Goal: Task Accomplishment & Management: Manage account settings

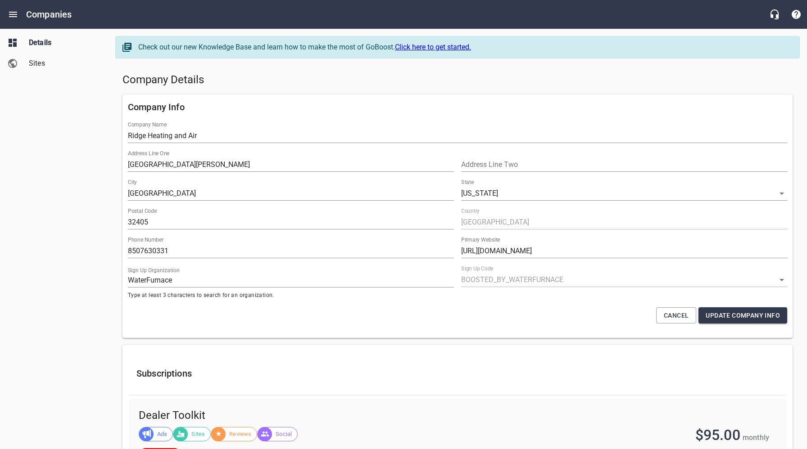
select select "[US_STATE]"
select select "5"
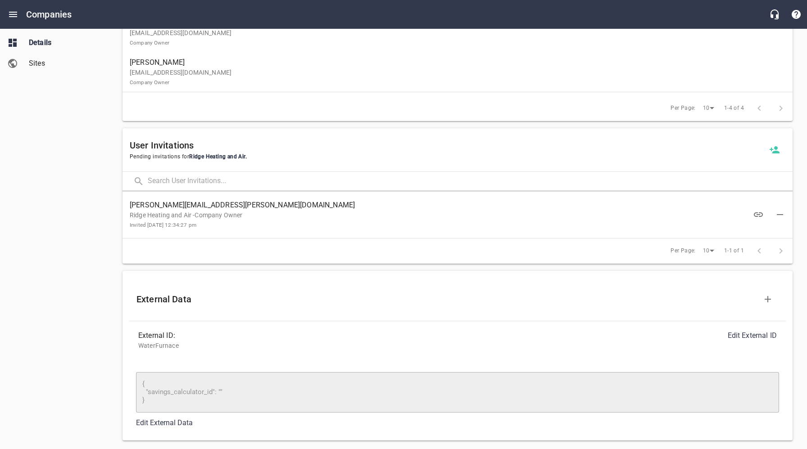
click at [86, 194] on div "Details Sites" at bounding box center [54, 224] width 108 height 449
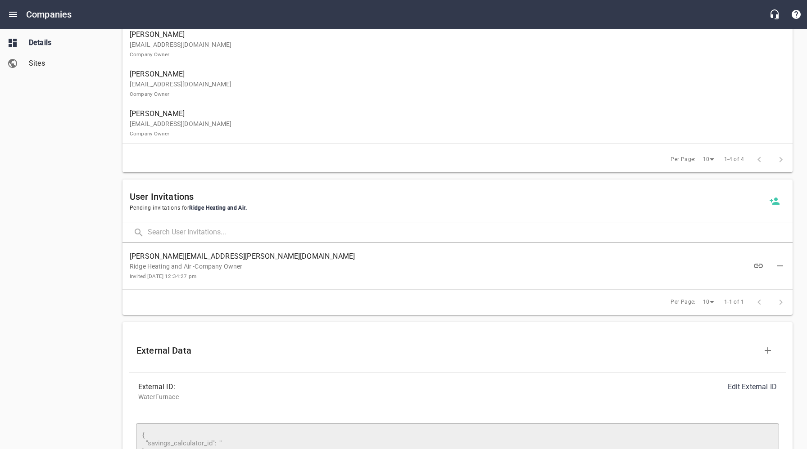
scroll to position [670, 0]
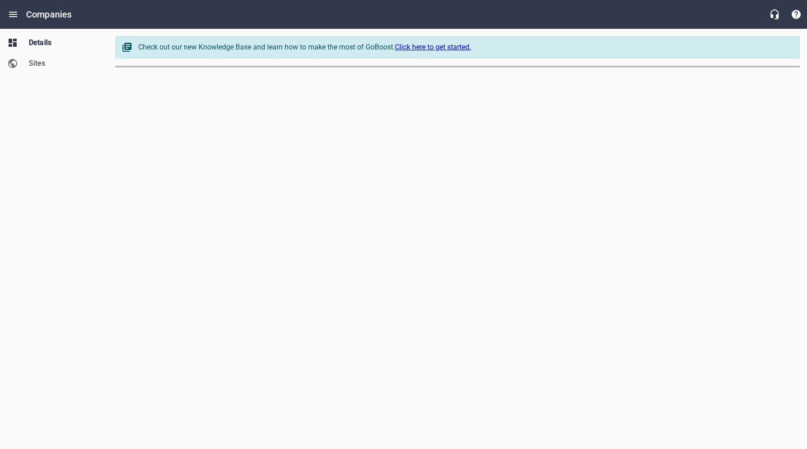
select select "[US_STATE]"
select select "5"
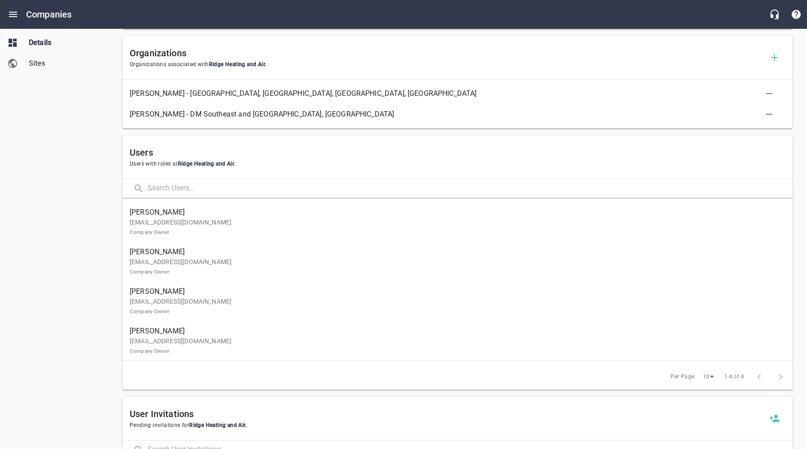
scroll to position [534, 0]
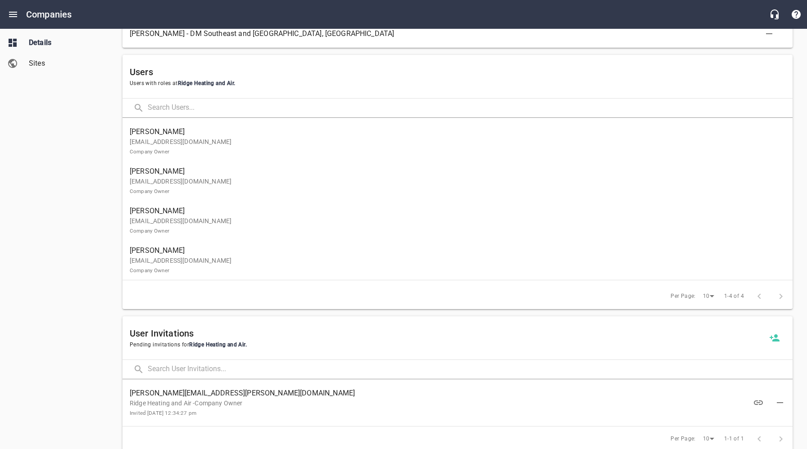
click at [181, 217] on p "[EMAIL_ADDRESS][DOMAIN_NAME] Company Owner" at bounding box center [454, 225] width 648 height 19
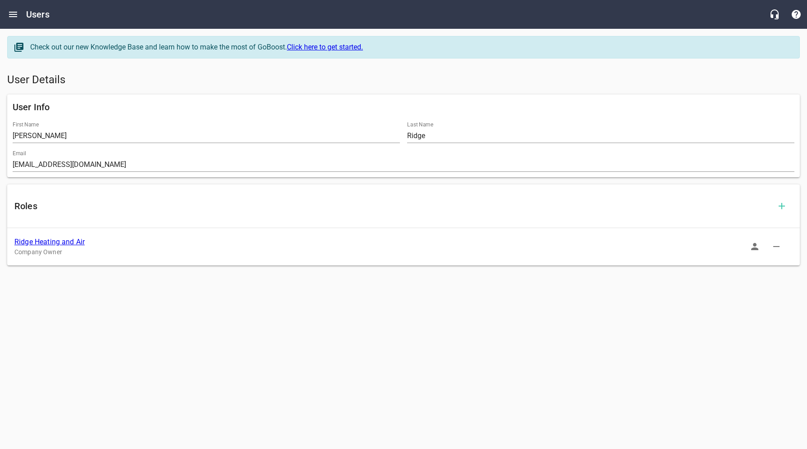
click at [57, 241] on link "Ridge Heating and Air" at bounding box center [49, 242] width 70 height 9
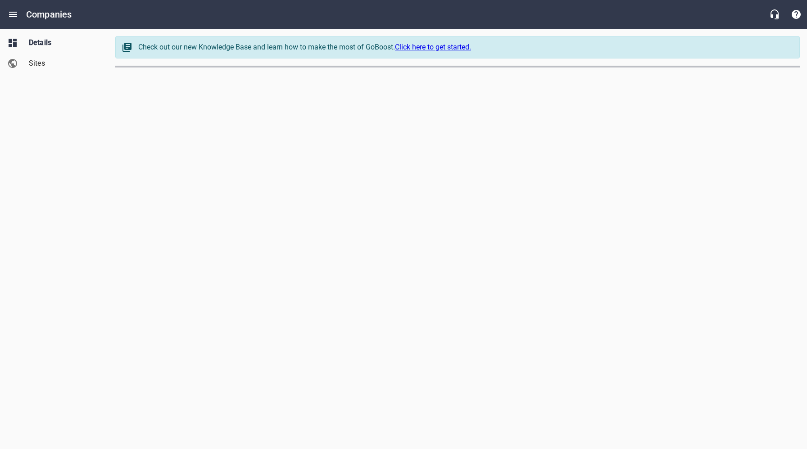
select select "[US_STATE]"
select select "5"
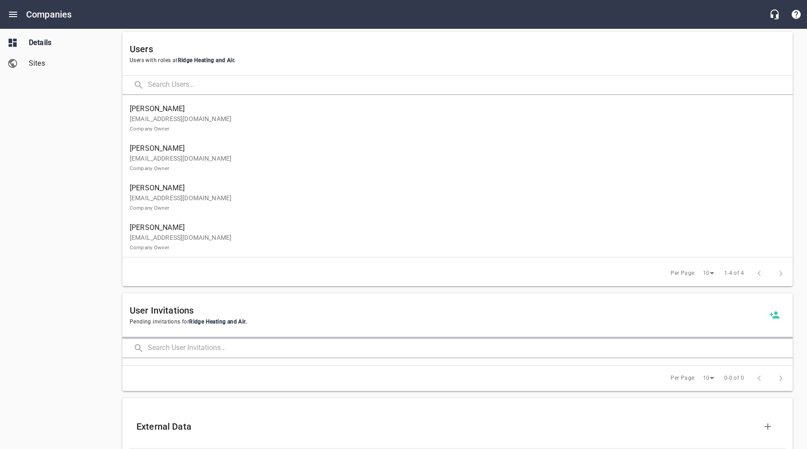
scroll to position [559, 0]
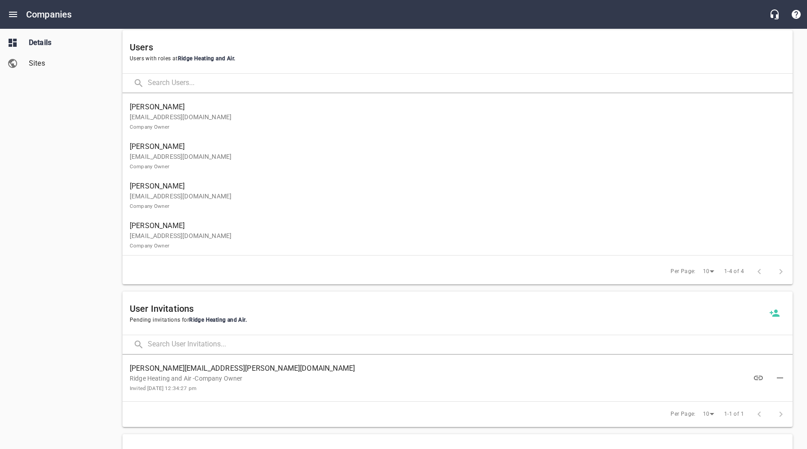
click at [205, 376] on p "Ridge Heating and Air -Company Owner Invited [DATE] 12:34:27 pm" at bounding box center [450, 383] width 641 height 19
drag, startPoint x: 225, startPoint y: 369, endPoint x: 140, endPoint y: 372, distance: 85.1
click at [129, 369] on div "[PERSON_NAME][EMAIL_ADDRESS][PERSON_NAME][DOMAIN_NAME] Ridge Heating and Air -C…" at bounding box center [457, 378] width 670 height 40
copy span "[PERSON_NAME][EMAIL_ADDRESS][PERSON_NAME][DOMAIN_NAME]"
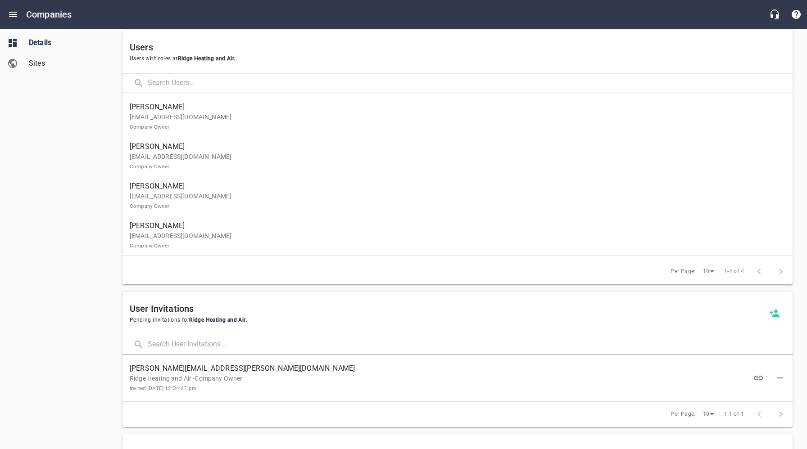
click at [176, 202] on p "[EMAIL_ADDRESS][DOMAIN_NAME] Company Owner" at bounding box center [454, 201] width 648 height 19
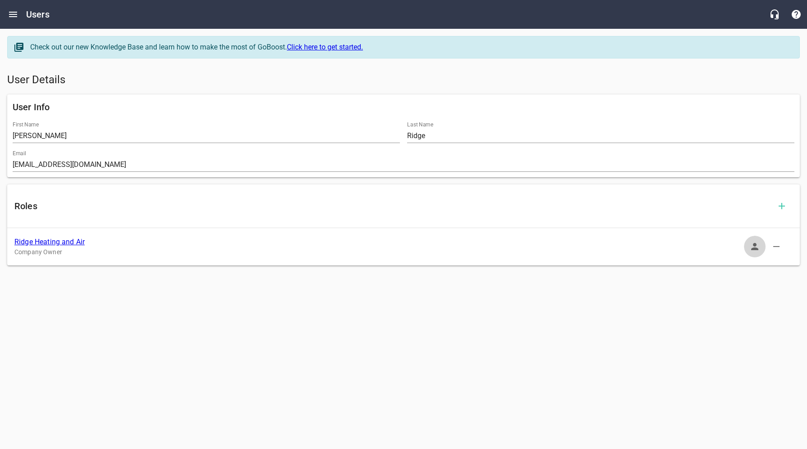
click at [752, 246] on icon "button" at bounding box center [754, 246] width 11 height 11
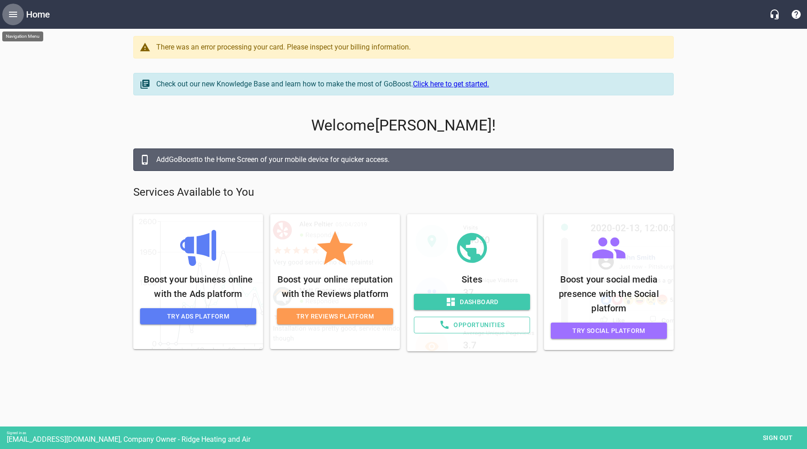
click at [11, 15] on icon "Open drawer" at bounding box center [13, 14] width 11 height 11
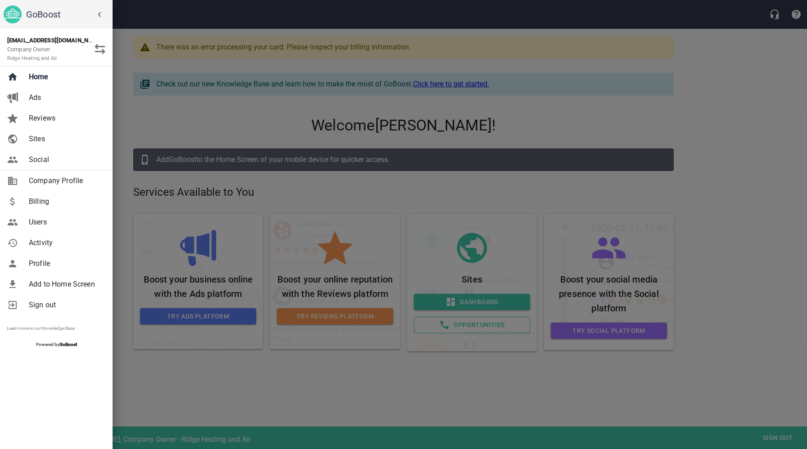
click at [54, 184] on span "Company Profile" at bounding box center [65, 181] width 73 height 11
select select "[US_STATE]"
